Goal: Obtain resource: Download file/media

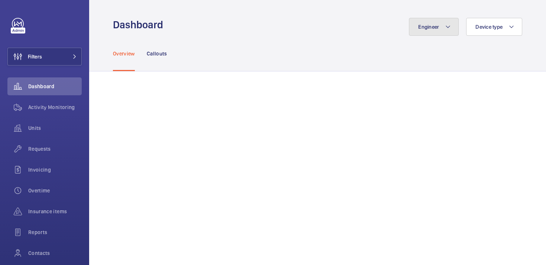
click at [435, 31] on button "Engineer" at bounding box center [434, 27] width 50 height 18
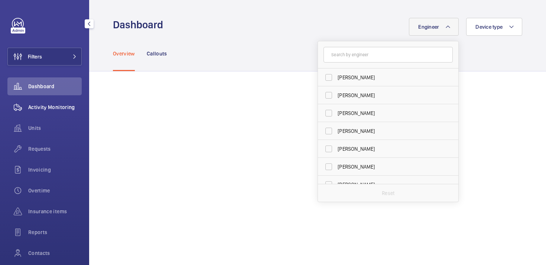
click at [42, 106] on span "Activity Monitoring" at bounding box center [55, 106] width 54 height 7
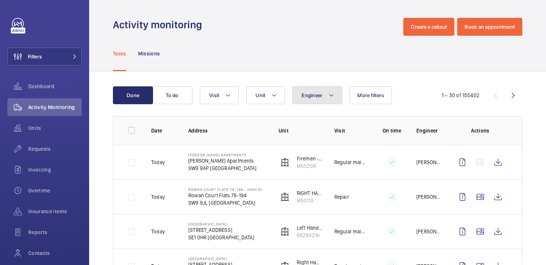
click at [305, 95] on span "Engineer" at bounding box center [312, 95] width 21 height 6
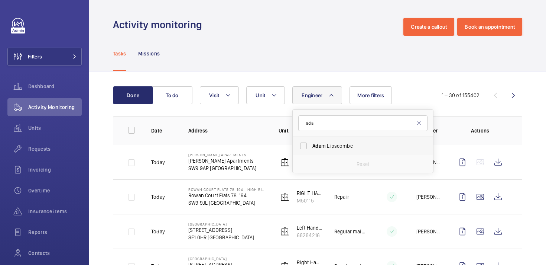
type input "ada"
click at [327, 142] on span "[PERSON_NAME]" at bounding box center [363, 145] width 102 height 7
click at [311, 142] on input "[PERSON_NAME]" at bounding box center [303, 145] width 15 height 15
checkbox input "true"
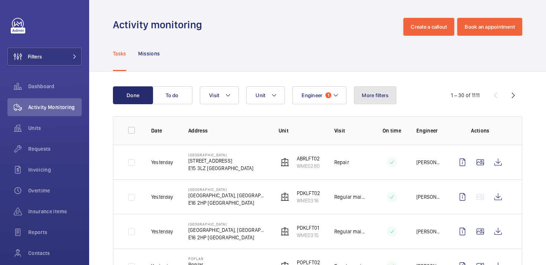
click at [366, 92] on button "More filters" at bounding box center [375, 95] width 42 height 18
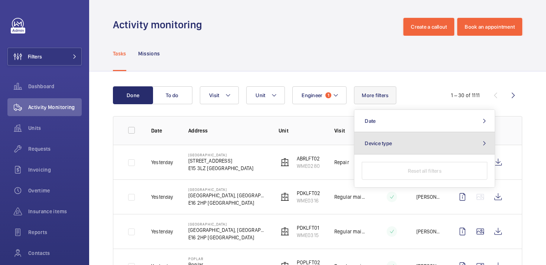
click at [394, 144] on button "Device type" at bounding box center [424, 143] width 140 height 22
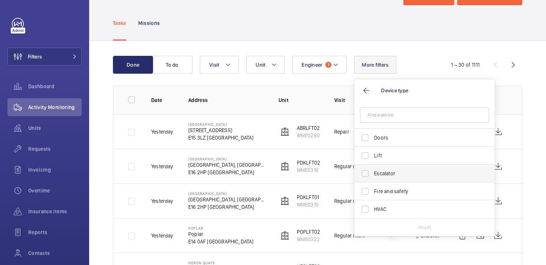
scroll to position [29, 0]
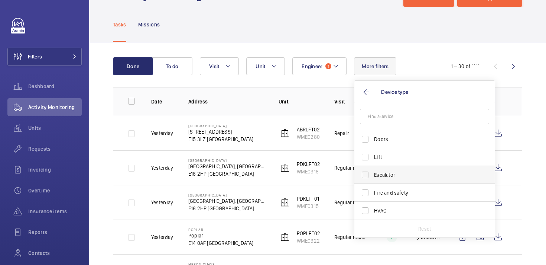
click at [379, 181] on label "Escalator" at bounding box center [418, 175] width 129 height 18
click at [373, 181] on input "Escalator" at bounding box center [365, 174] width 15 height 15
checkbox input "true"
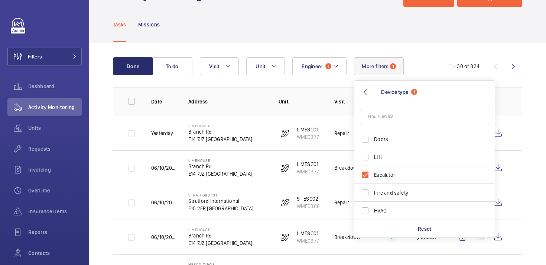
click at [432, 58] on div "Engineer 1 Unit Visit More filters 1 Device type 1 Doors Lift Escalator Fire an…" at bounding box center [316, 66] width 233 height 18
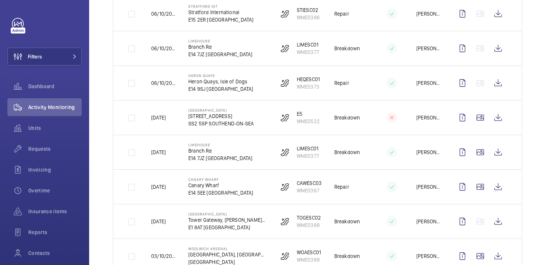
scroll to position [320, 0]
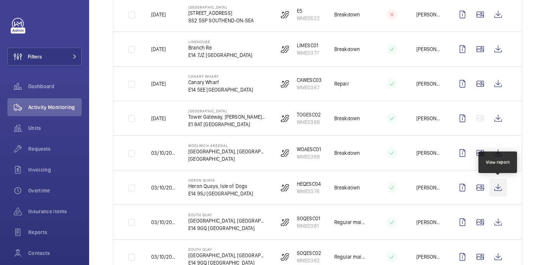
click at [498, 185] on wm-front-icon-button at bounding box center [498, 187] width 18 height 18
